Goal: Task Accomplishment & Management: Manage account settings

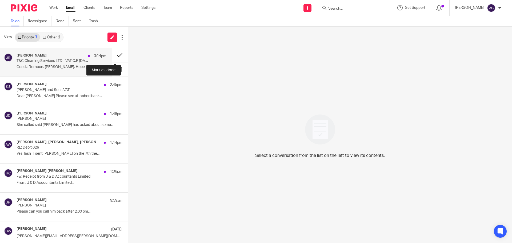
click at [117, 56] on button at bounding box center [120, 55] width 16 height 14
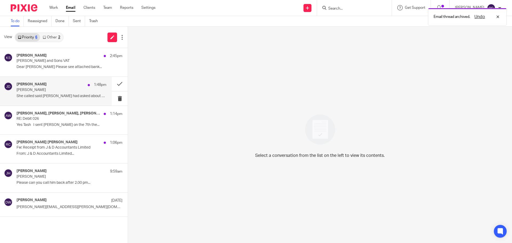
click at [66, 95] on p "She called said Tian had asked about some..." at bounding box center [62, 96] width 90 height 5
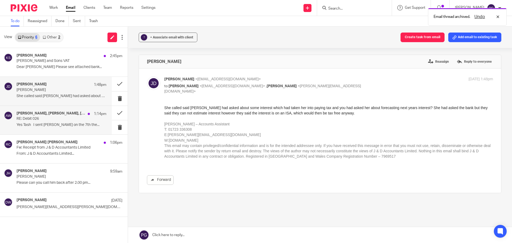
click at [60, 117] on p "RE: Debit 026" at bounding box center [53, 119] width 72 height 5
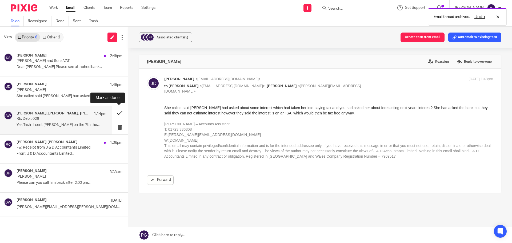
click at [117, 115] on button at bounding box center [120, 113] width 16 height 14
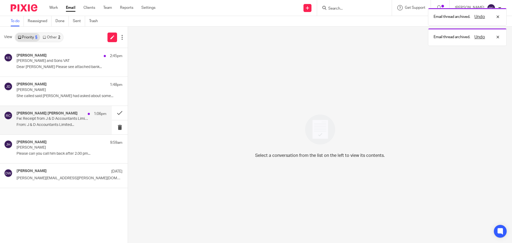
click at [40, 123] on p "From: J & D Accountants Limited..." at bounding box center [62, 125] width 90 height 5
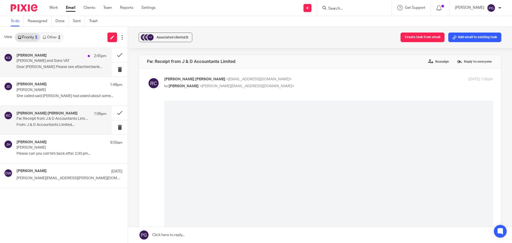
click at [70, 70] on div "Katrina Simpson 2:45pm Nick Simpson and Sons VAT Dear Phil Please see attached …" at bounding box center [62, 62] width 90 height 18
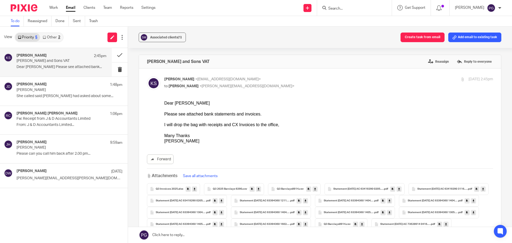
click at [351, 7] on input "Search" at bounding box center [352, 8] width 48 height 5
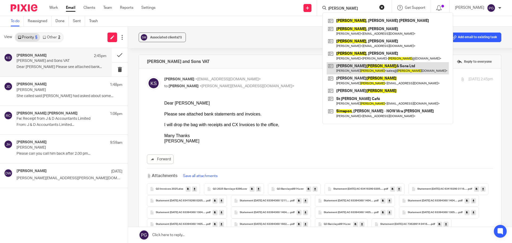
type input "simpson"
click at [359, 72] on link at bounding box center [388, 68] width 122 height 12
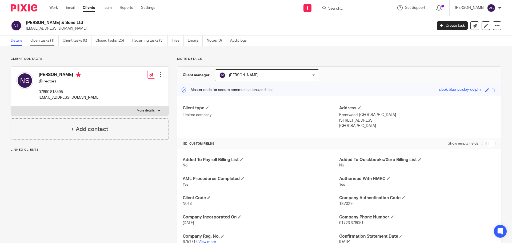
click at [51, 43] on link "Open tasks (1)" at bounding box center [44, 40] width 28 height 10
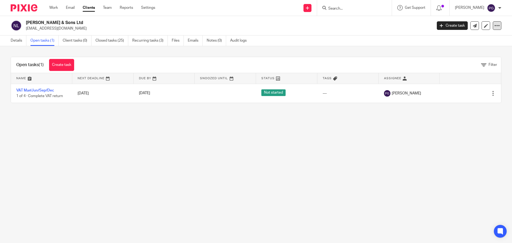
click at [495, 26] on icon at bounding box center [497, 25] width 5 height 5
click at [454, 36] on link "Update from Companies House" at bounding box center [464, 39] width 59 height 8
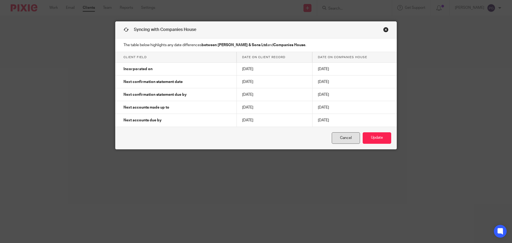
click at [340, 141] on link "Cancel" at bounding box center [346, 137] width 28 height 11
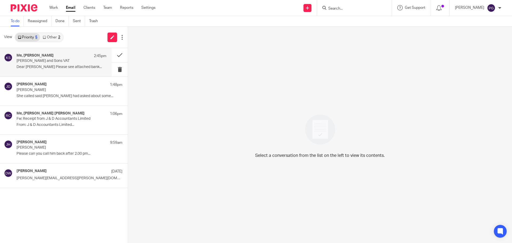
click at [62, 51] on div "Me, [PERSON_NAME] 2:45pm [PERSON_NAME] and Sons VAT Dear [PERSON_NAME] Please s…" at bounding box center [56, 62] width 112 height 29
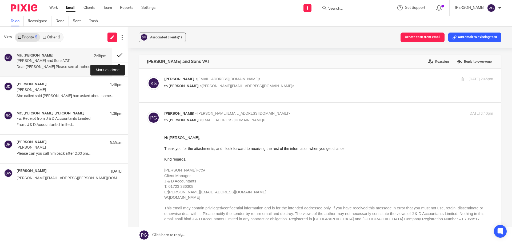
click at [117, 55] on button at bounding box center [120, 55] width 16 height 14
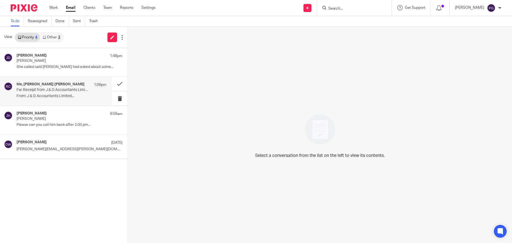
drag, startPoint x: 63, startPoint y: 90, endPoint x: 66, endPoint y: 92, distance: 3.4
click at [63, 90] on p "Fw: Receipt from J & D Accountants Limited" at bounding box center [53, 90] width 72 height 5
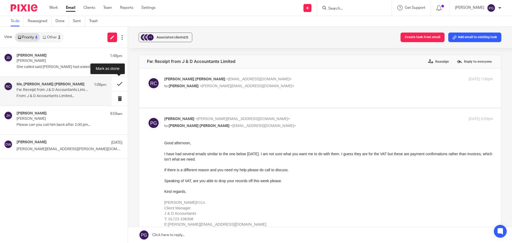
click at [118, 86] on button at bounding box center [120, 84] width 16 height 14
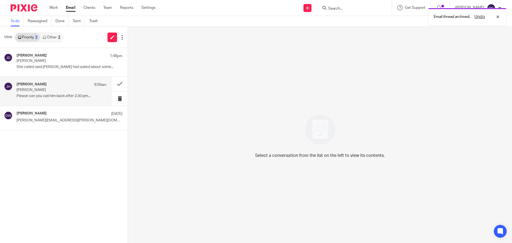
click at [72, 94] on p "Please can you call him back after 2.00 pm..." at bounding box center [62, 96] width 90 height 5
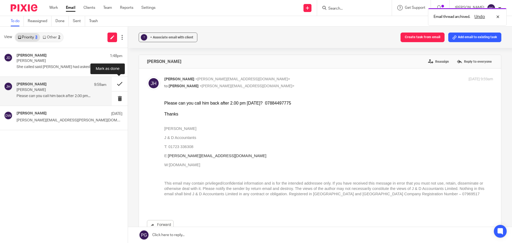
click at [117, 87] on button at bounding box center [120, 84] width 16 height 14
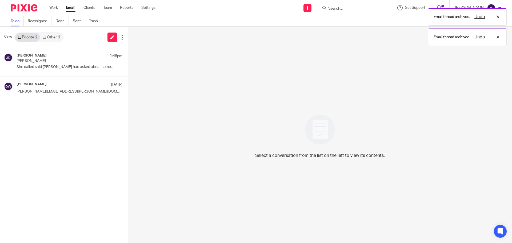
click at [49, 30] on div "View Priority 2 Other 2" at bounding box center [64, 37] width 128 height 21
click at [51, 35] on link "Other 2" at bounding box center [51, 37] width 23 height 9
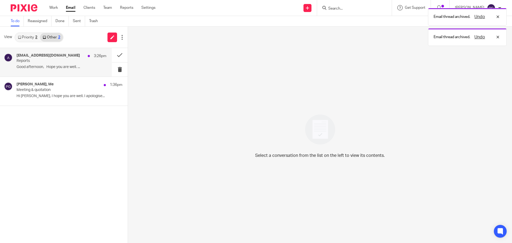
click at [57, 61] on p "Reports" at bounding box center [53, 61] width 72 height 5
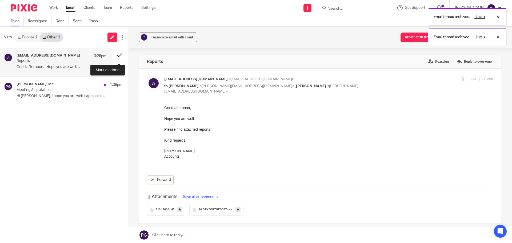
click at [117, 57] on button at bounding box center [120, 55] width 16 height 14
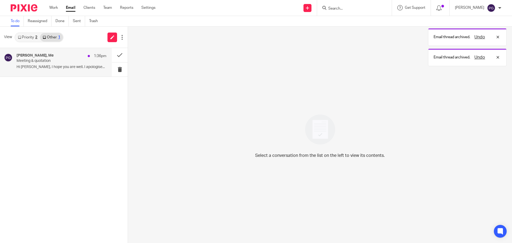
drag, startPoint x: 62, startPoint y: 65, endPoint x: 65, endPoint y: 66, distance: 3.0
click at [62, 65] on div "Ruth Thorpe, Me 1:36pm Meeting & quotation Hi Philip, I hope you are well. I ap…" at bounding box center [62, 62] width 90 height 18
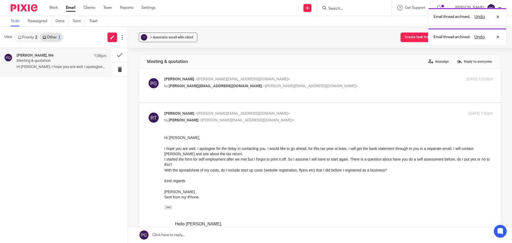
click at [68, 68] on p "Hi Philip, I hope you are well. I apologise..." at bounding box center [62, 67] width 90 height 5
click at [13, 38] on div "View Priority 2 Other 1" at bounding box center [64, 37] width 128 height 21
click at [21, 39] on link "Priority 2" at bounding box center [27, 37] width 25 height 9
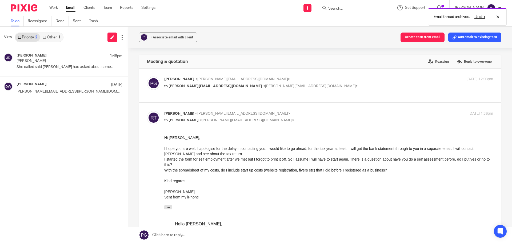
click at [44, 42] on div "Priority 2 Other 1" at bounding box center [39, 38] width 49 height 10
click at [48, 40] on link "Other 1" at bounding box center [51, 37] width 23 height 9
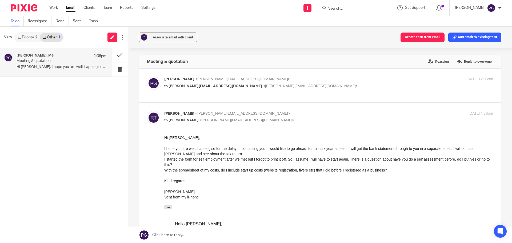
click at [62, 58] on div "Ruth Thorpe, Me 1:36pm" at bounding box center [62, 55] width 90 height 5
click at [117, 55] on button at bounding box center [120, 55] width 16 height 14
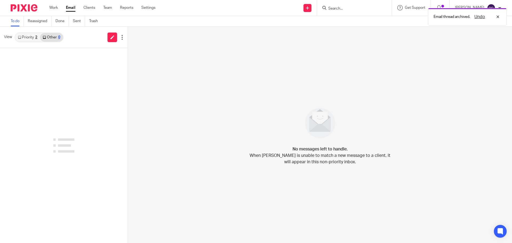
click at [31, 38] on link "Priority 2" at bounding box center [27, 37] width 25 height 9
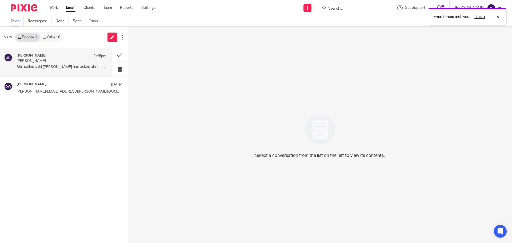
click at [65, 65] on p "She called said Tian had asked about some..." at bounding box center [62, 67] width 90 height 5
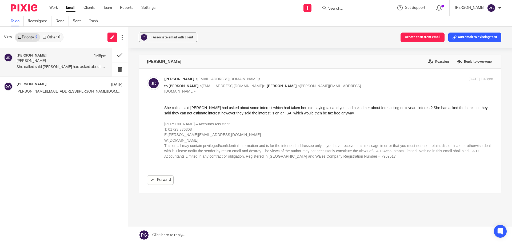
click at [70, 62] on p "Margaret Bartley-Zukiel" at bounding box center [53, 61] width 72 height 5
click at [116, 57] on button at bounding box center [120, 55] width 16 height 14
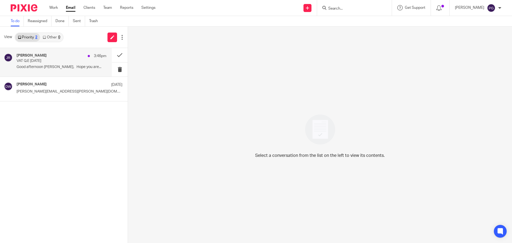
click at [63, 64] on div "Jithin Raj 3:46pm VAT Q.E Sep 2025 Good afternoon Chris, Hope you are..." at bounding box center [62, 62] width 90 height 18
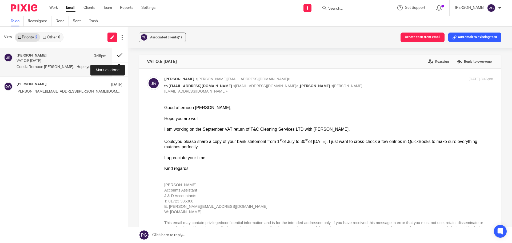
click at [119, 55] on button at bounding box center [120, 55] width 16 height 14
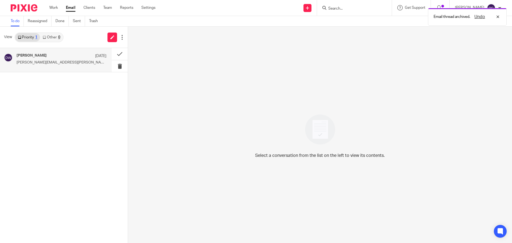
click at [70, 60] on div "Dominic Watkins 9 Oct Steve.grigg@allica.bank Dominic..." at bounding box center [62, 59] width 90 height 13
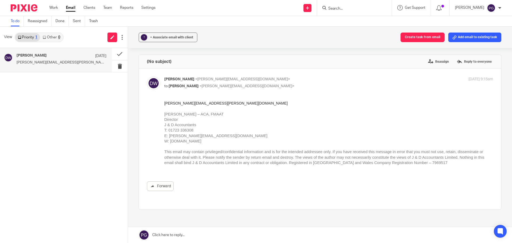
click at [340, 8] on input "Search" at bounding box center [352, 8] width 48 height 5
type input "leg"
click at [358, 24] on link at bounding box center [365, 23] width 77 height 12
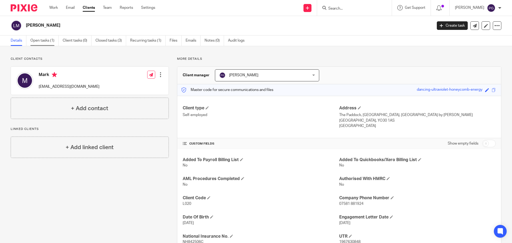
click at [47, 41] on link "Open tasks (1)" at bounding box center [44, 40] width 28 height 10
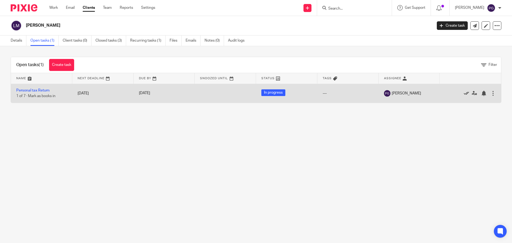
click at [464, 94] on icon at bounding box center [466, 93] width 5 height 5
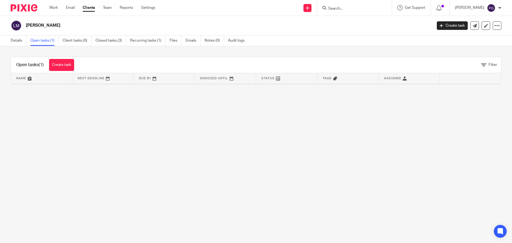
click at [180, 105] on main "[PERSON_NAME] Create task Update from Companies House Export data Merge Archive…" at bounding box center [256, 121] width 512 height 243
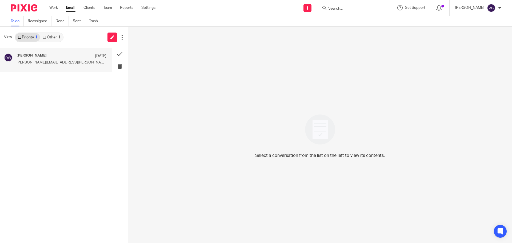
click at [54, 69] on div "[PERSON_NAME] [DATE] [PERSON_NAME][EMAIL_ADDRESS][PERSON_NAME][DOMAIN_NAME] [PE…" at bounding box center [56, 60] width 112 height 24
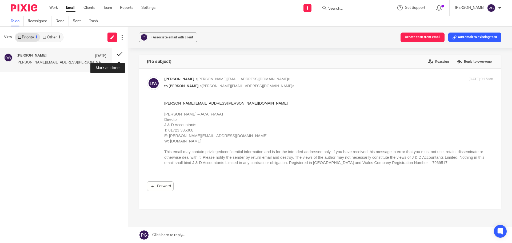
click at [119, 54] on button at bounding box center [120, 54] width 16 height 12
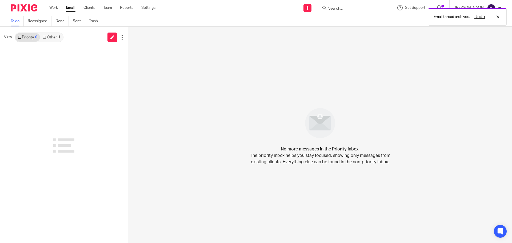
click at [61, 40] on link "Other 1" at bounding box center [51, 37] width 23 height 9
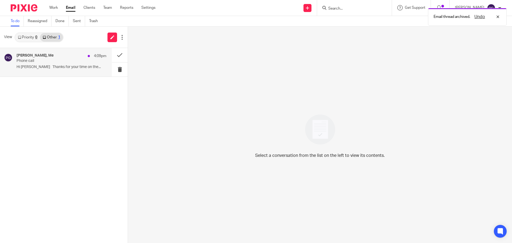
click at [61, 61] on p "Phone call" at bounding box center [53, 61] width 72 height 5
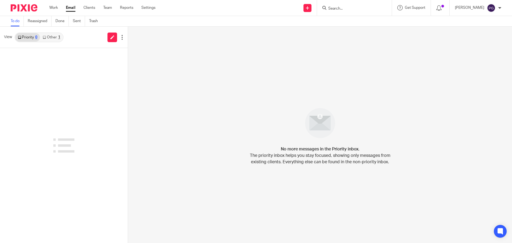
click at [47, 36] on link "Other 1" at bounding box center [51, 37] width 23 height 9
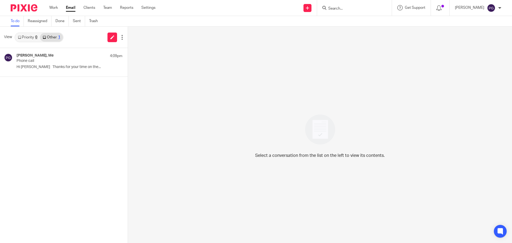
click at [31, 36] on link "Priority 0" at bounding box center [27, 37] width 25 height 9
